Goal: Check status: Check status

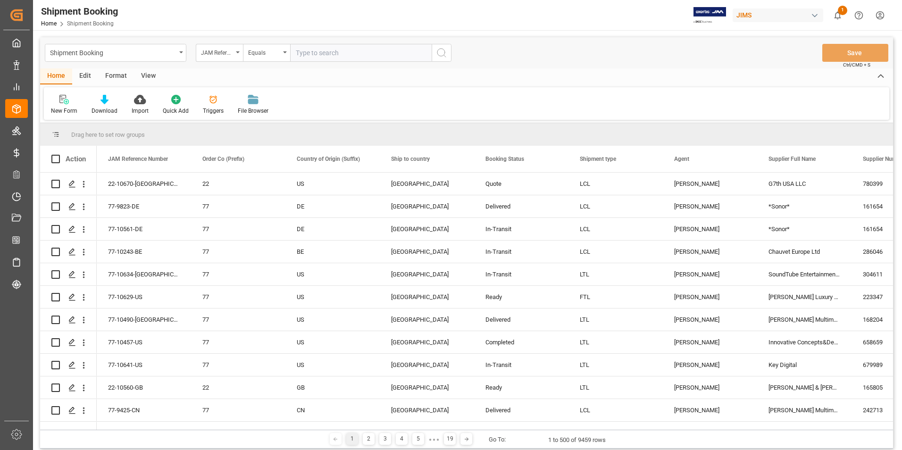
click at [319, 52] on input "text" at bounding box center [361, 53] width 142 height 18
type input "77-10345-CN"
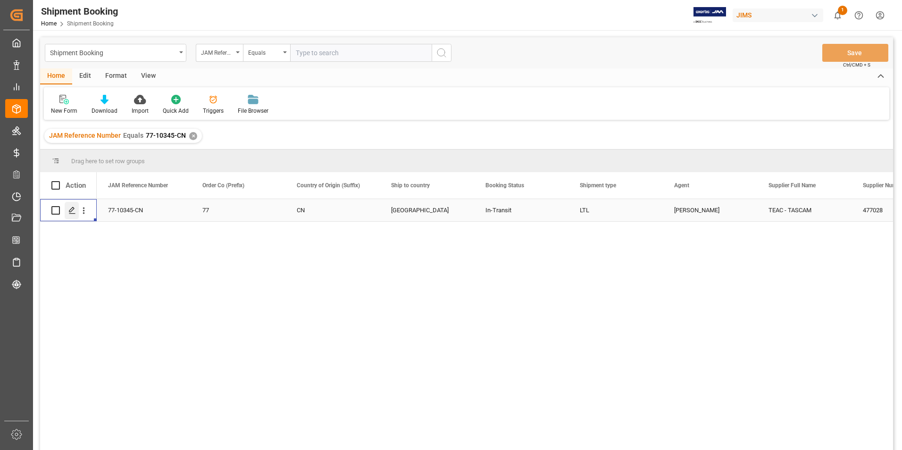
click at [71, 208] on icon "Press SPACE to select this row." at bounding box center [72, 211] width 8 height 8
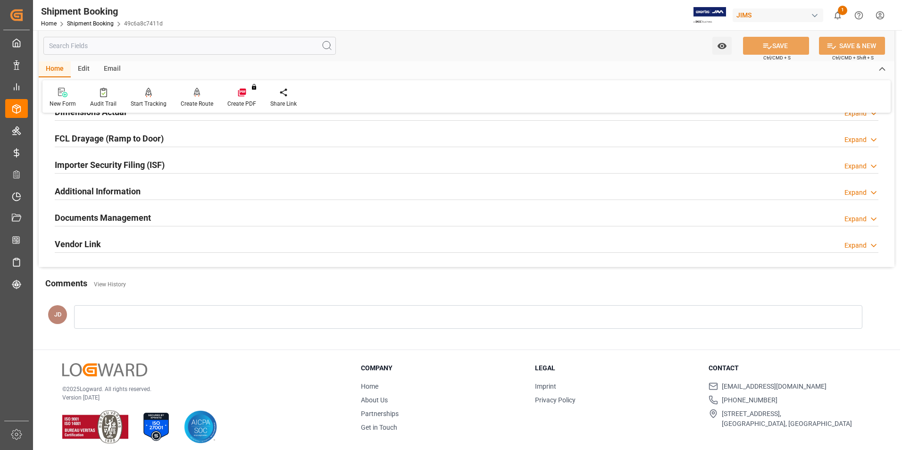
scroll to position [258, 0]
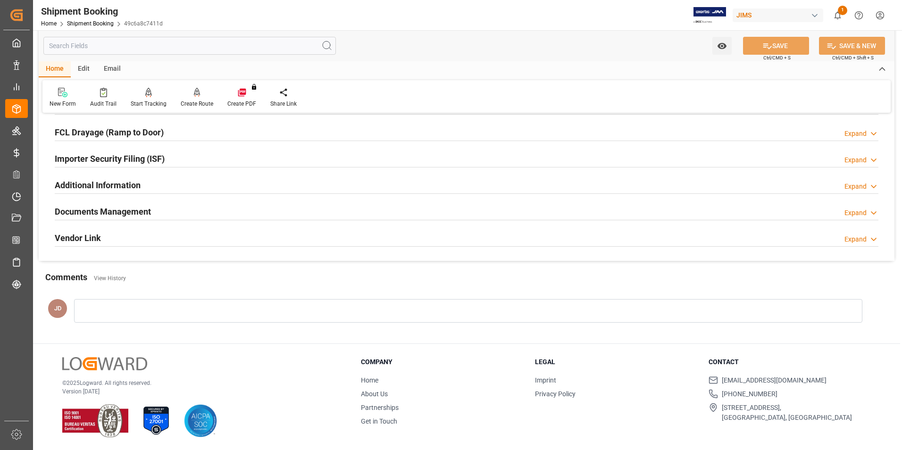
click at [90, 209] on h2 "Documents Management" at bounding box center [103, 211] width 96 height 13
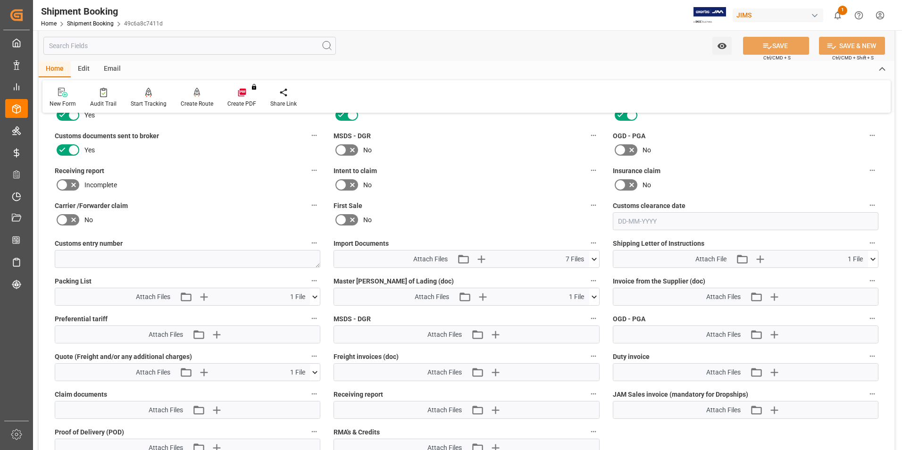
scroll to position [400, 0]
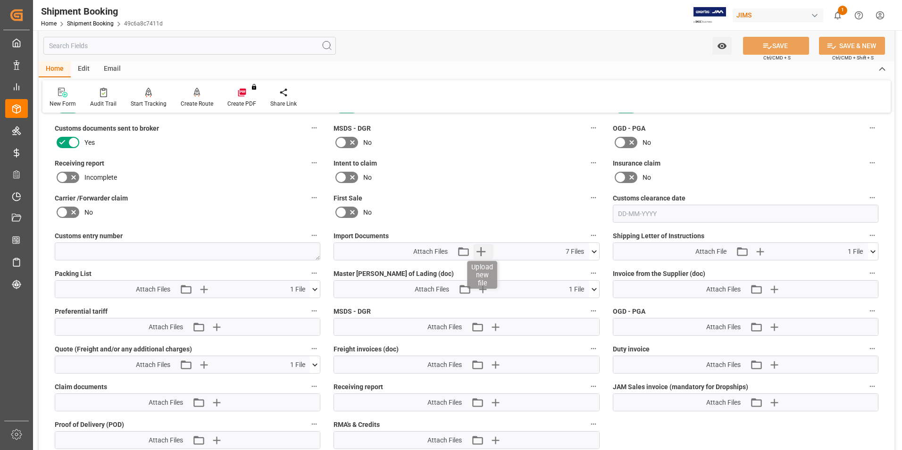
click at [481, 251] on icon "button" at bounding box center [481, 251] width 9 height 9
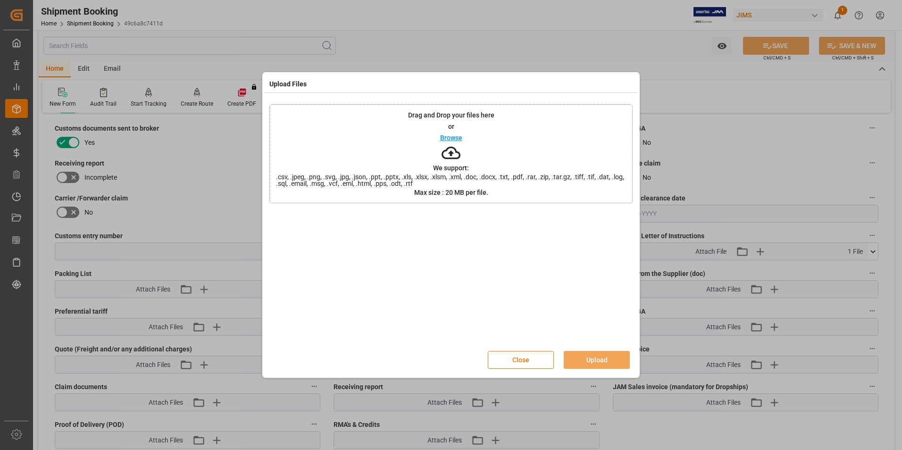
click at [543, 360] on button "Close" at bounding box center [521, 360] width 66 height 18
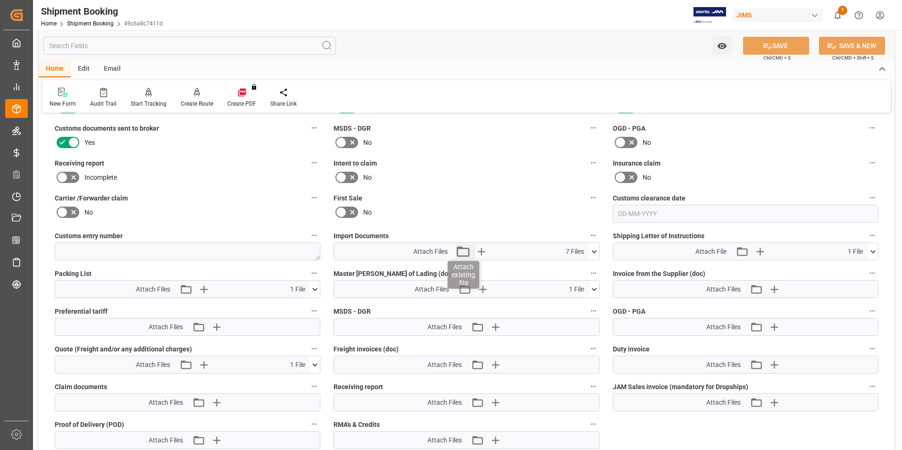
click at [467, 248] on icon "button" at bounding box center [463, 251] width 13 height 10
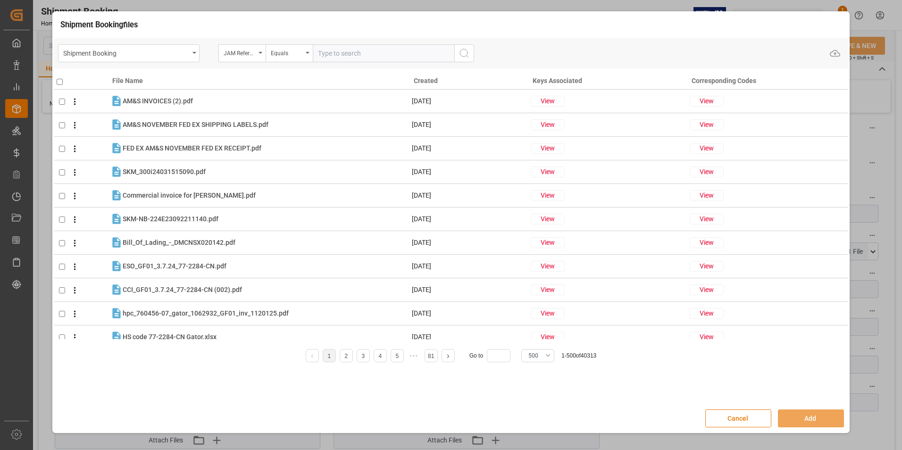
click at [729, 419] on button "Cancel" at bounding box center [738, 419] width 66 height 18
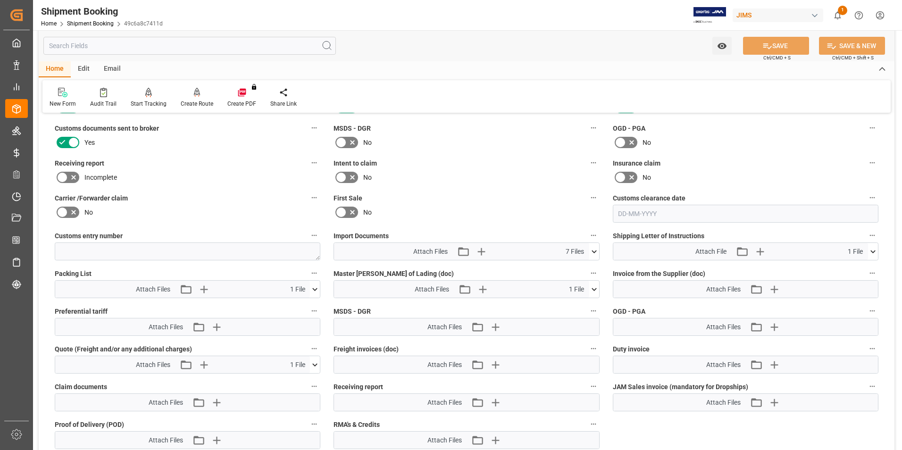
click at [593, 251] on icon at bounding box center [594, 251] width 5 height 3
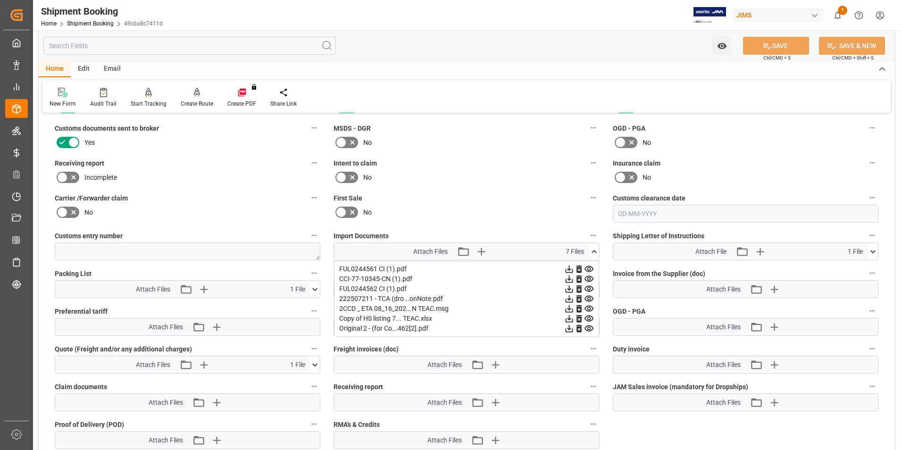
click at [573, 267] on icon at bounding box center [569, 270] width 8 height 8
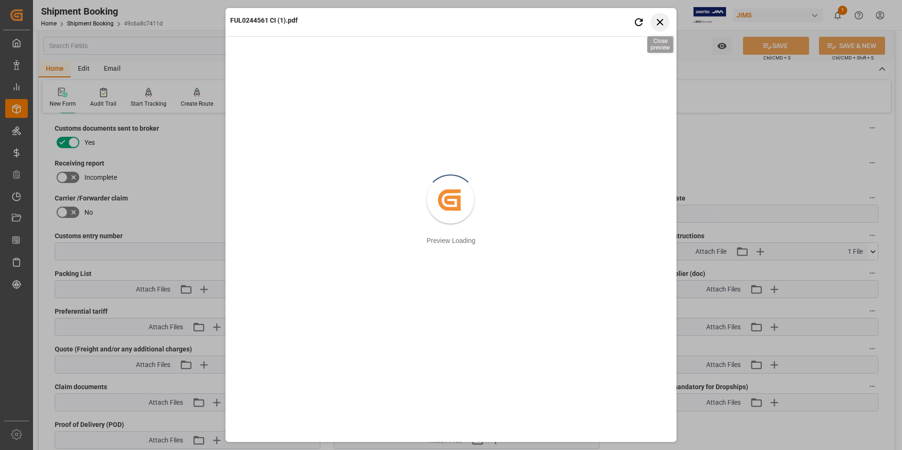
click at [656, 19] on icon "button" at bounding box center [660, 22] width 12 height 12
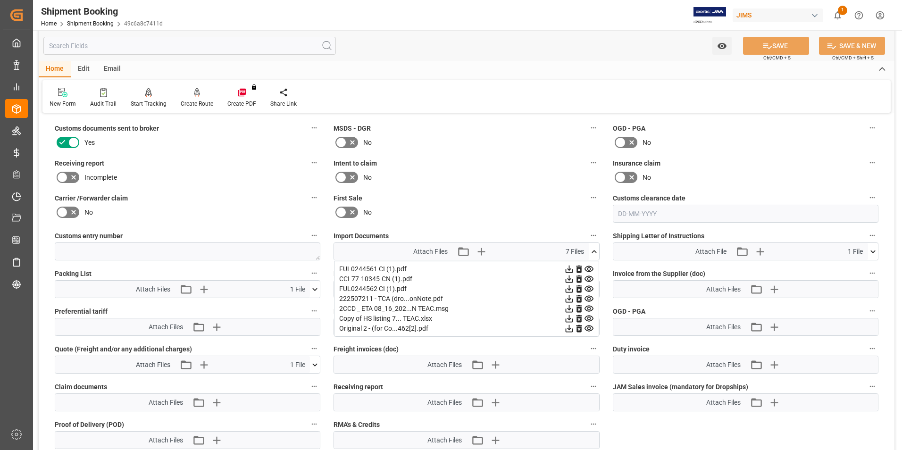
click at [573, 328] on icon at bounding box center [569, 329] width 8 height 8
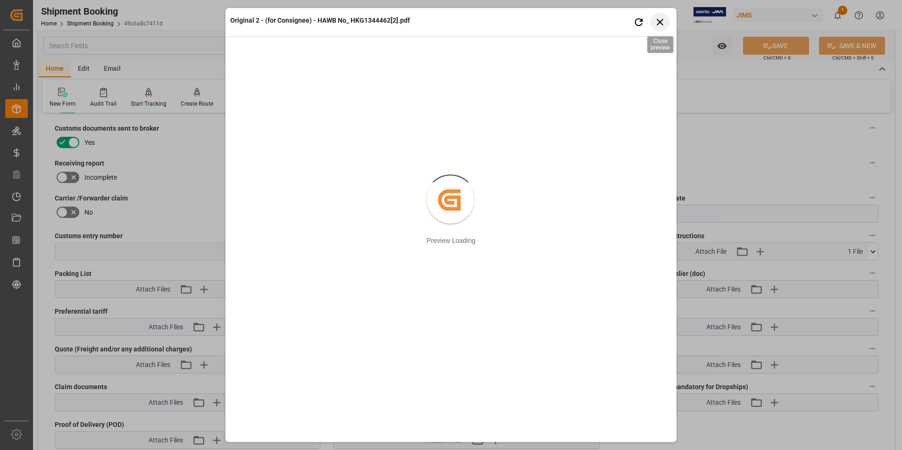
click at [662, 19] on icon "button" at bounding box center [660, 22] width 12 height 12
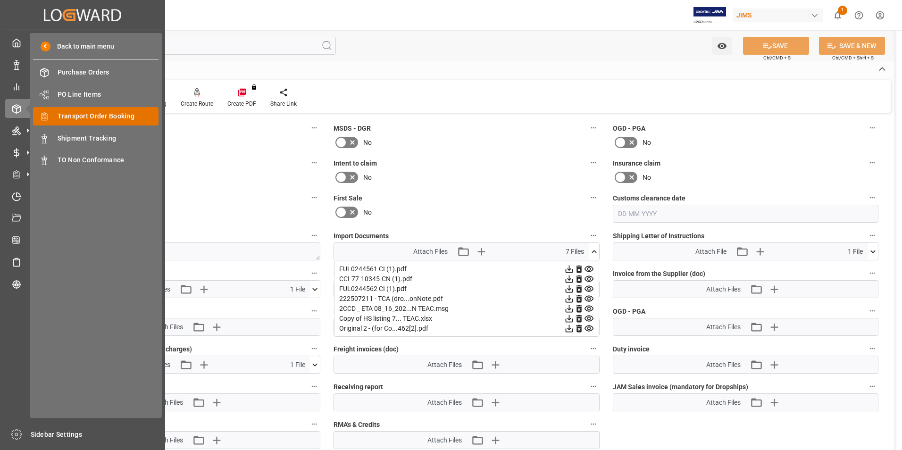
click at [111, 119] on span "Transport Order Booking" at bounding box center [108, 116] width 101 height 10
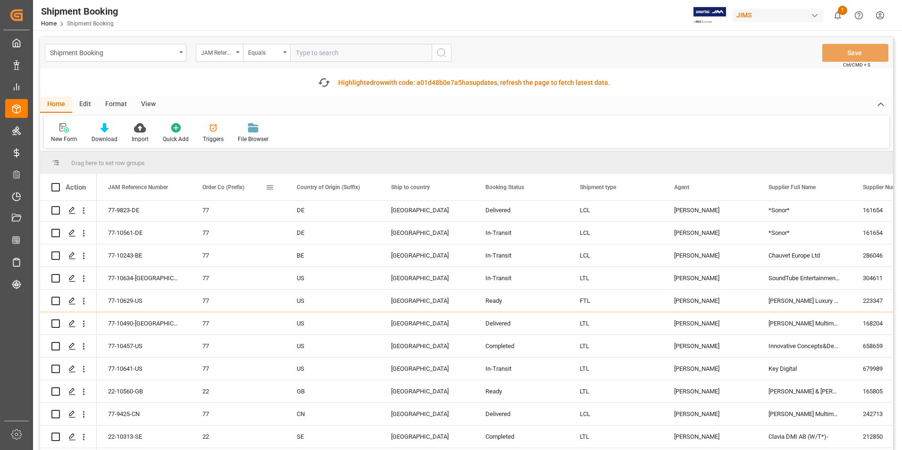
scroll to position [47, 0]
click at [317, 52] on input "text" at bounding box center [361, 53] width 142 height 18
click at [316, 52] on input "text" at bounding box center [361, 53] width 142 height 18
paste input "77-10588-[GEOGRAPHIC_DATA]"
type input "77-10588-[GEOGRAPHIC_DATA]"
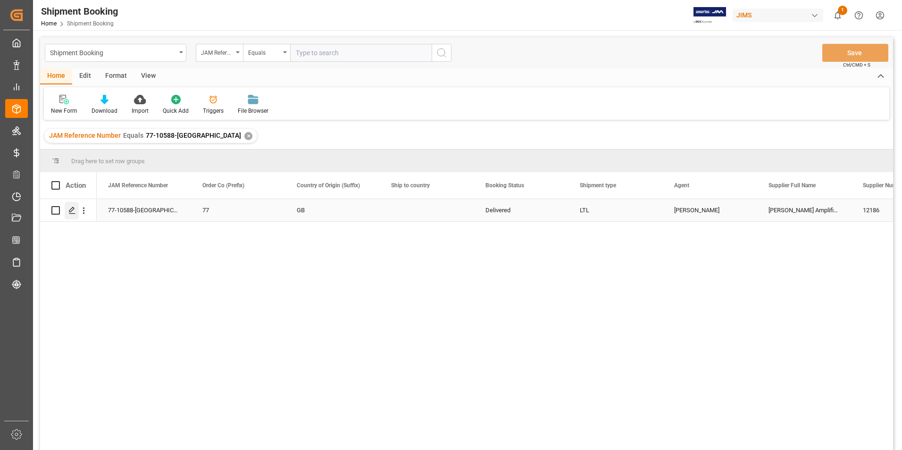
click at [72, 208] on icon "Press SPACE to select this row." at bounding box center [72, 211] width 8 height 8
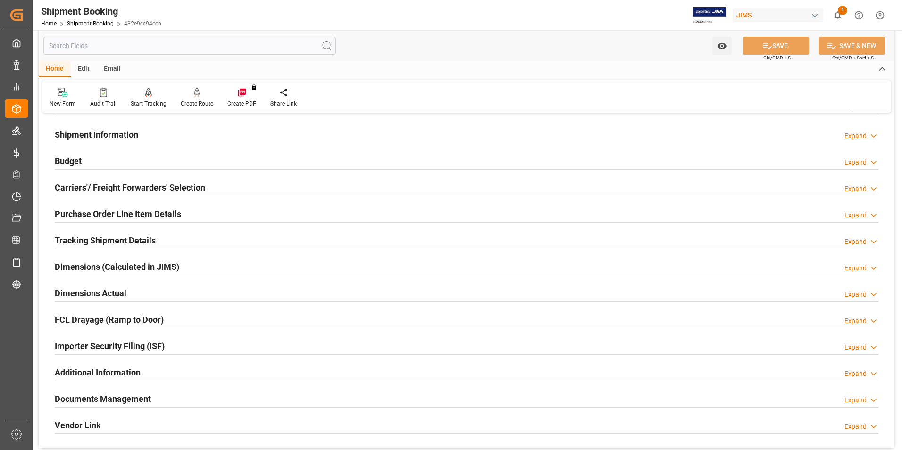
scroll to position [94, 0]
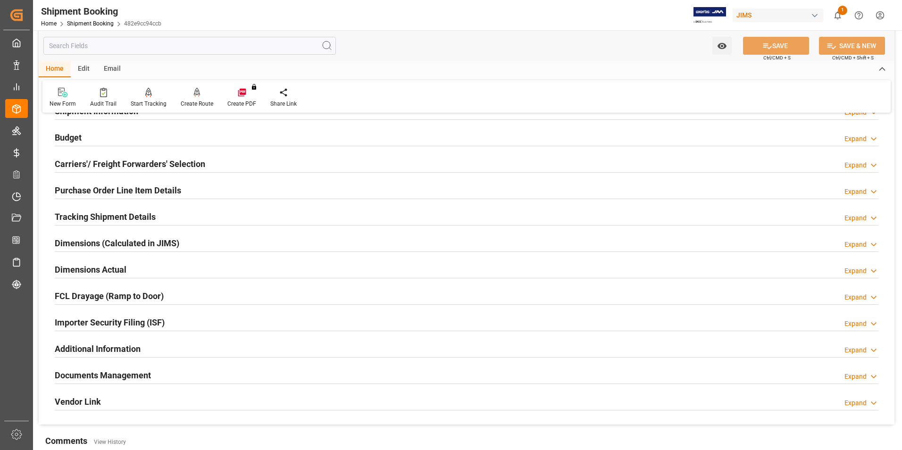
click at [80, 268] on h2 "Dimensions Actual" at bounding box center [91, 269] width 72 height 13
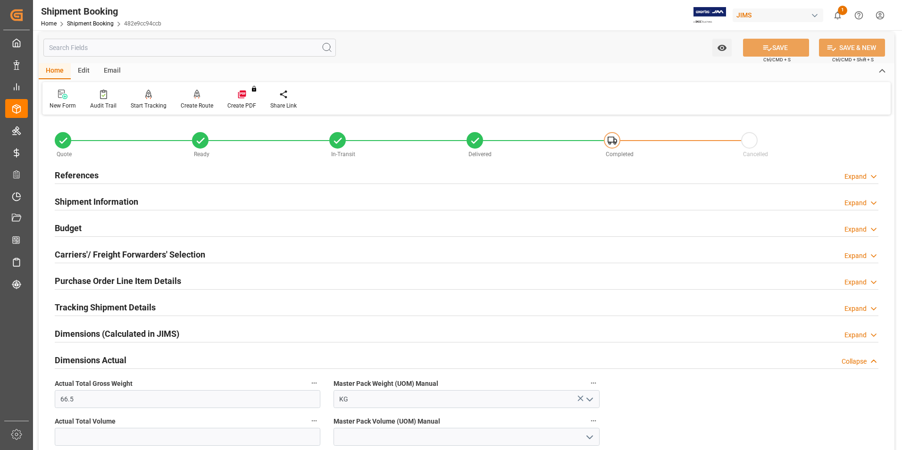
scroll to position [0, 0]
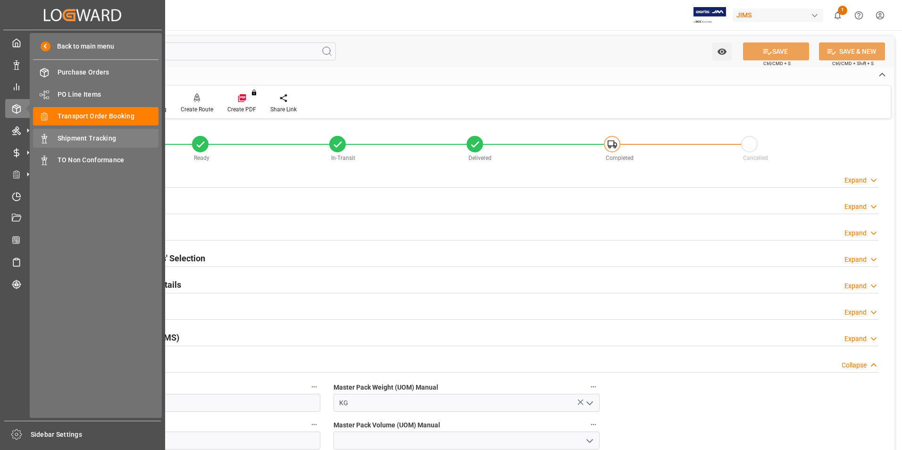
click at [91, 139] on span "Shipment Tracking" at bounding box center [108, 139] width 101 height 10
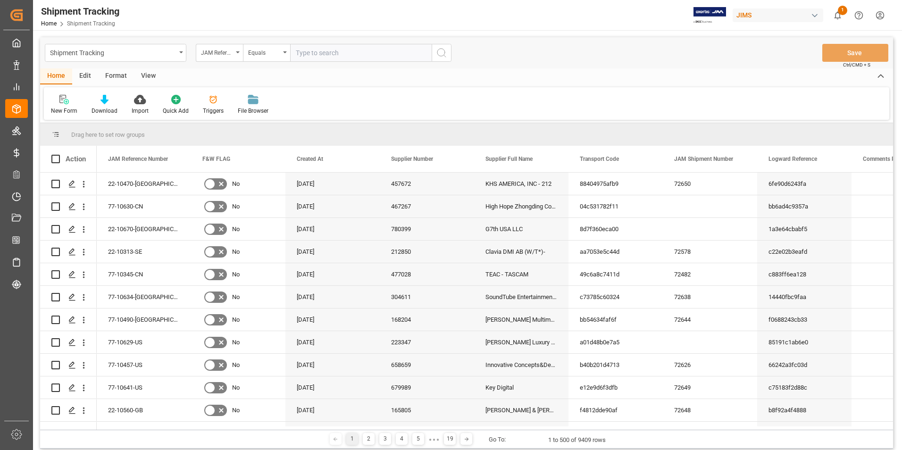
click at [322, 50] on input "text" at bounding box center [361, 53] width 142 height 18
type input "77-10588-[GEOGRAPHIC_DATA]"
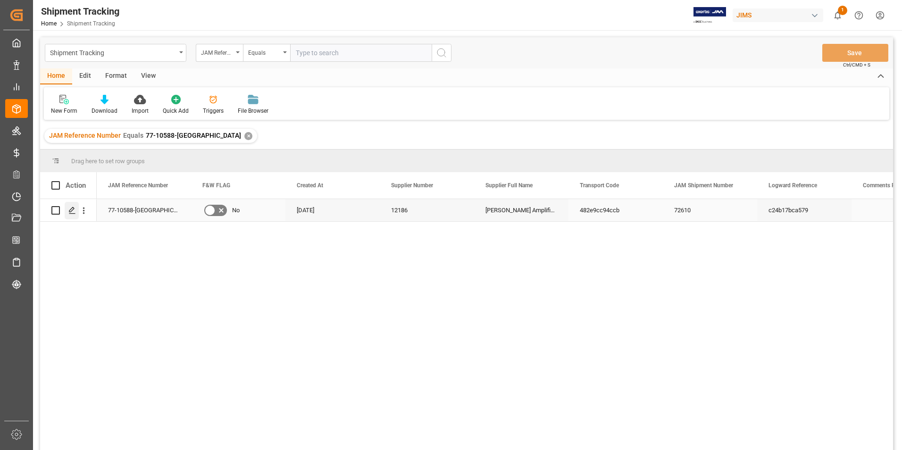
click at [72, 211] on icon "Press SPACE to select this row." at bounding box center [72, 211] width 8 height 8
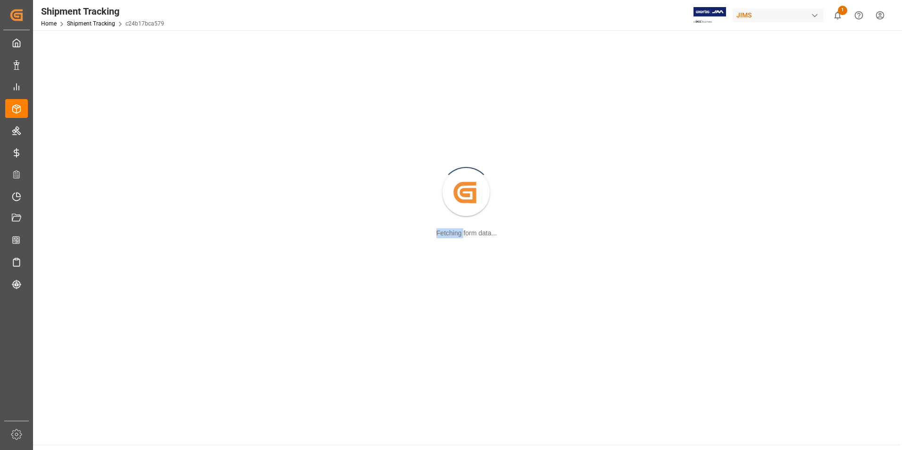
click at [72, 211] on div "Created by potrace 1.15, written by [PERSON_NAME] [DATE]-[DATE] Fetching form d…" at bounding box center [467, 193] width 856 height 315
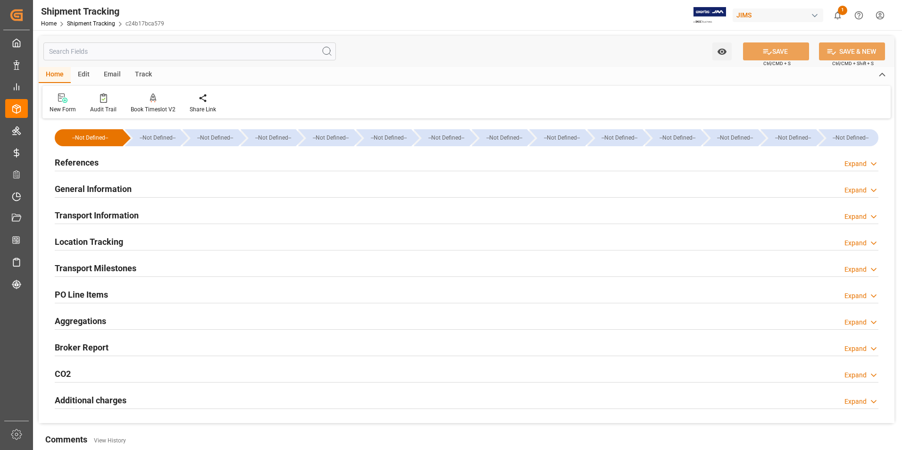
drag, startPoint x: 72, startPoint y: 211, endPoint x: 61, endPoint y: 159, distance: 53.9
click at [61, 159] on h2 "References" at bounding box center [77, 162] width 44 height 13
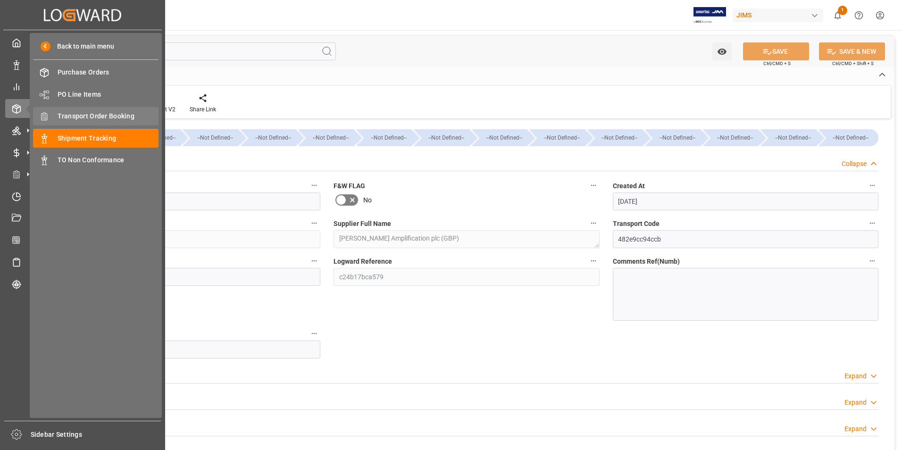
click at [102, 114] on span "Transport Order Booking" at bounding box center [108, 116] width 101 height 10
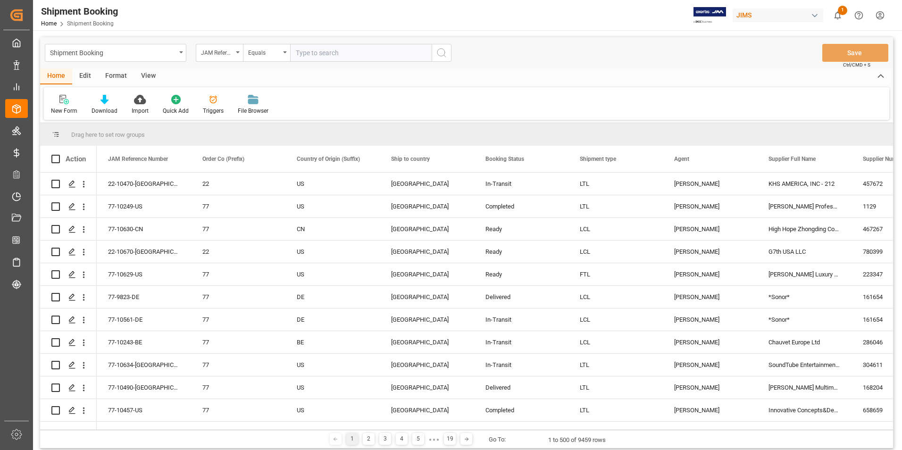
click at [338, 52] on input "text" at bounding box center [361, 53] width 142 height 18
paste input "77-10201-[GEOGRAPHIC_DATA]"
type input "77-10201-[GEOGRAPHIC_DATA]"
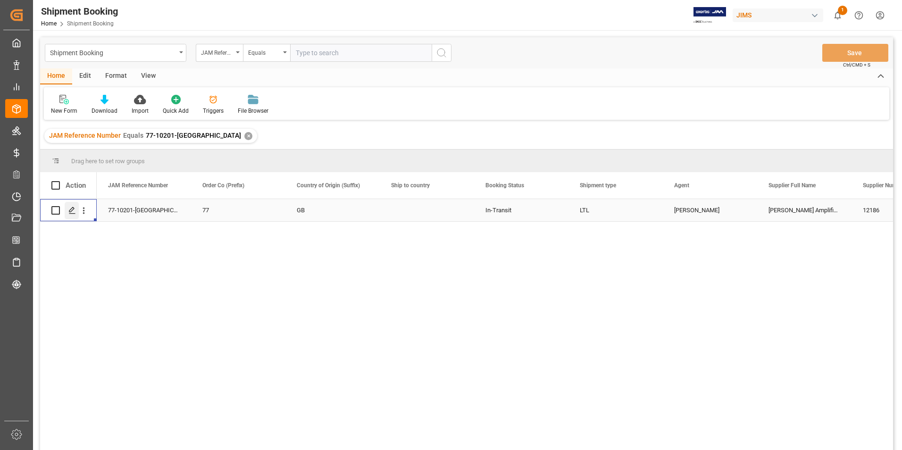
click at [74, 209] on icon "Press SPACE to select this row." at bounding box center [72, 211] width 8 height 8
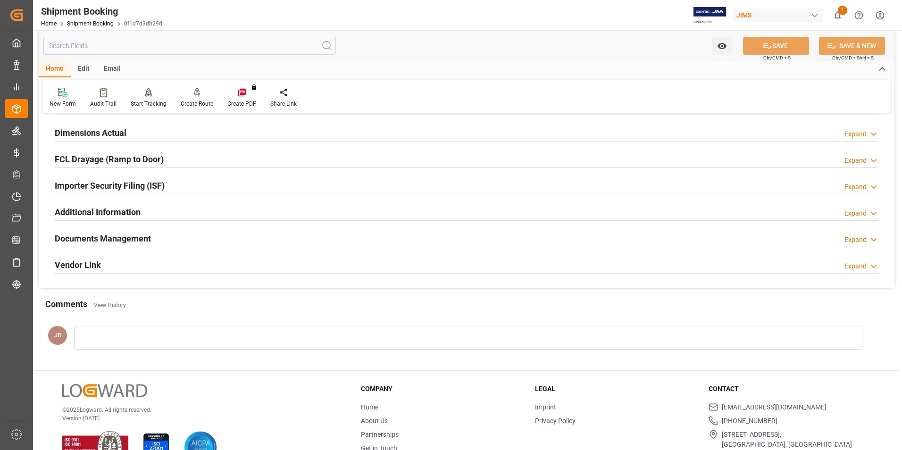
scroll to position [236, 0]
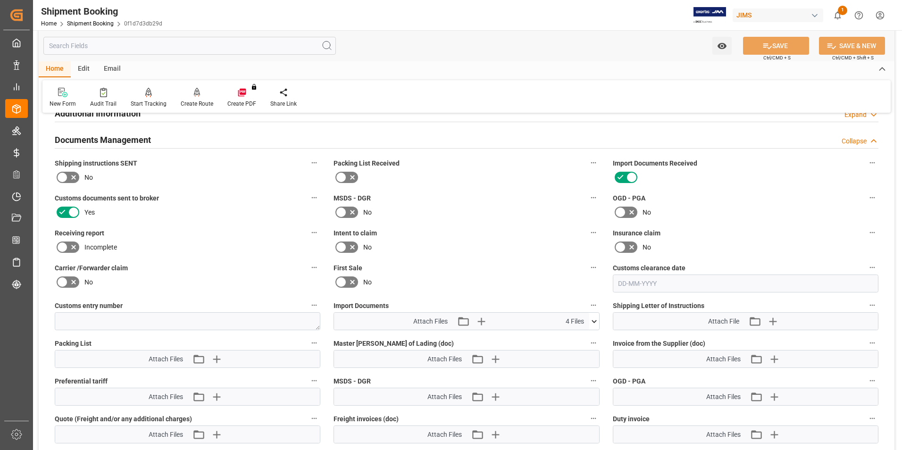
scroll to position [330, 0]
click at [594, 318] on icon at bounding box center [594, 321] width 10 height 10
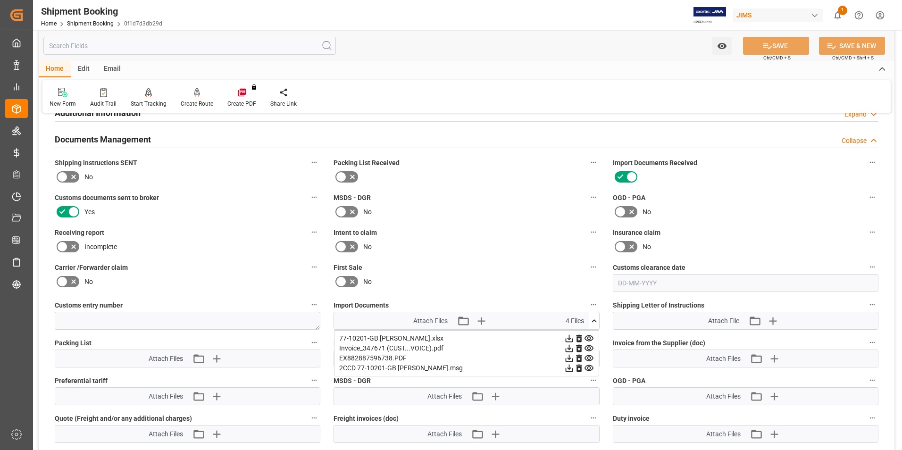
click at [574, 368] on icon at bounding box center [569, 368] width 10 height 10
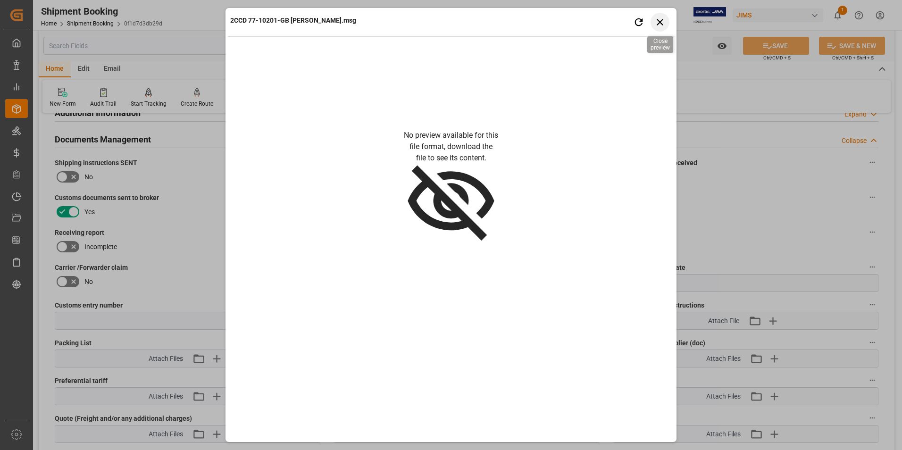
click at [658, 21] on icon "button" at bounding box center [660, 22] width 12 height 12
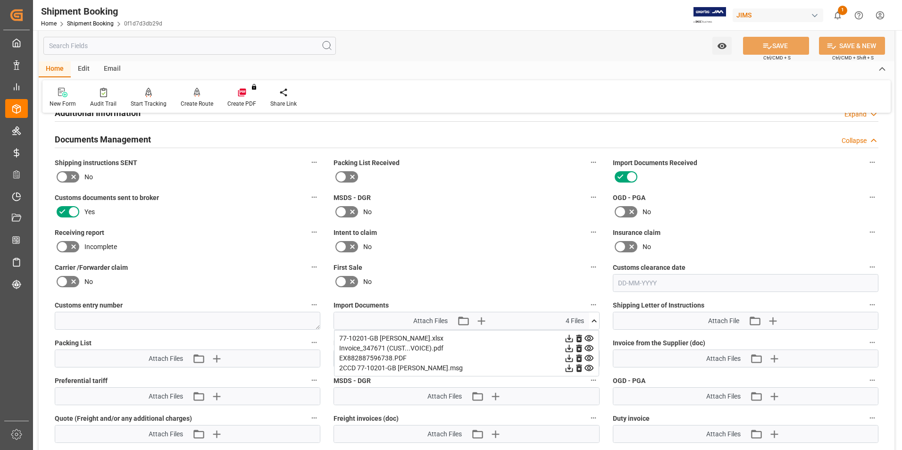
click at [574, 349] on icon at bounding box center [569, 348] width 10 height 10
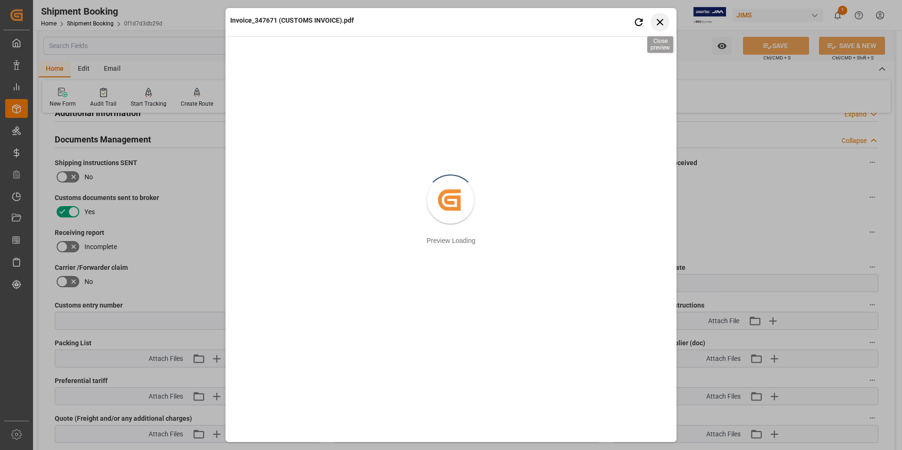
click at [660, 19] on icon "button" at bounding box center [660, 22] width 12 height 12
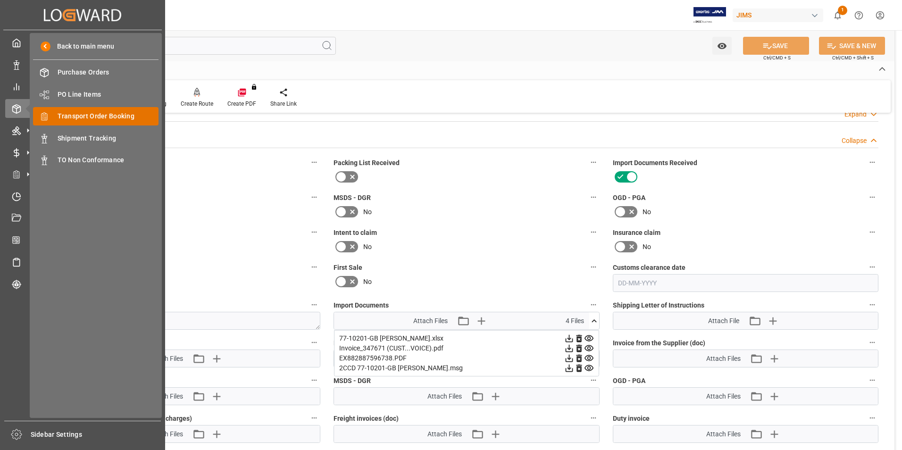
click at [123, 113] on span "Transport Order Booking" at bounding box center [108, 116] width 101 height 10
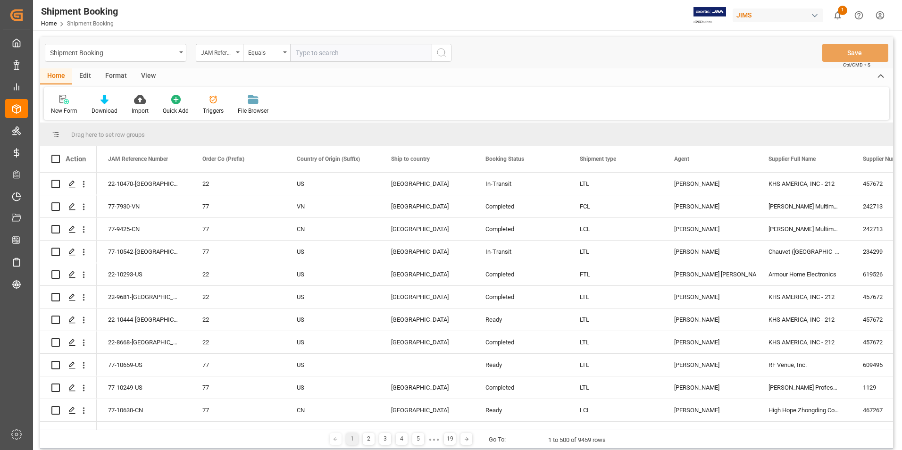
drag, startPoint x: 314, startPoint y: 56, endPoint x: 353, endPoint y: 49, distance: 40.3
click at [326, 53] on input "text" at bounding box center [361, 53] width 142 height 18
type input "22-9377-GB"
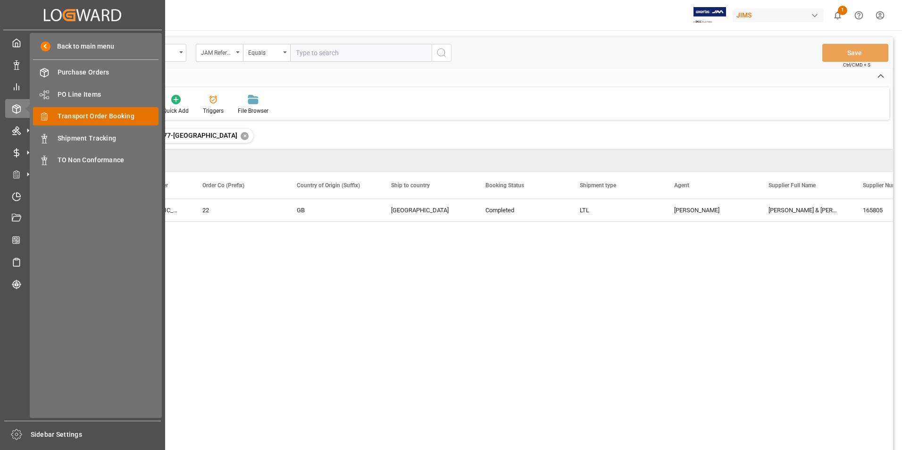
click at [94, 118] on span "Transport Order Booking" at bounding box center [108, 116] width 101 height 10
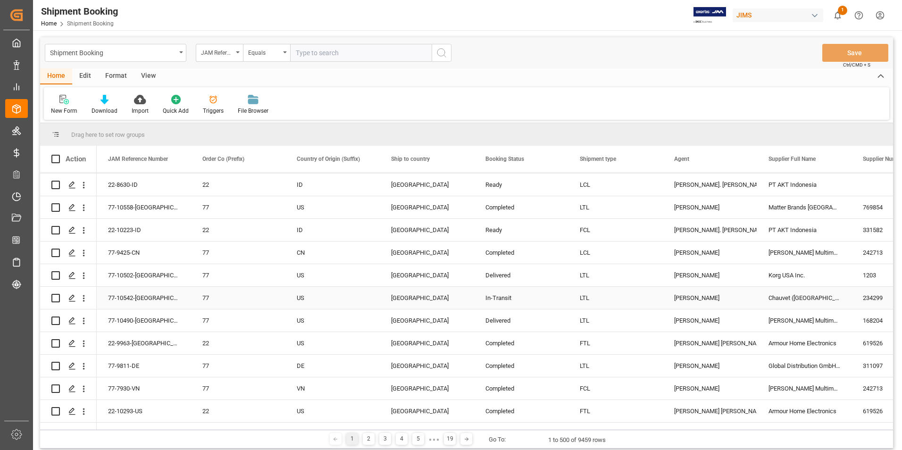
scroll to position [47, 0]
